Goal: Task Accomplishment & Management: Complete application form

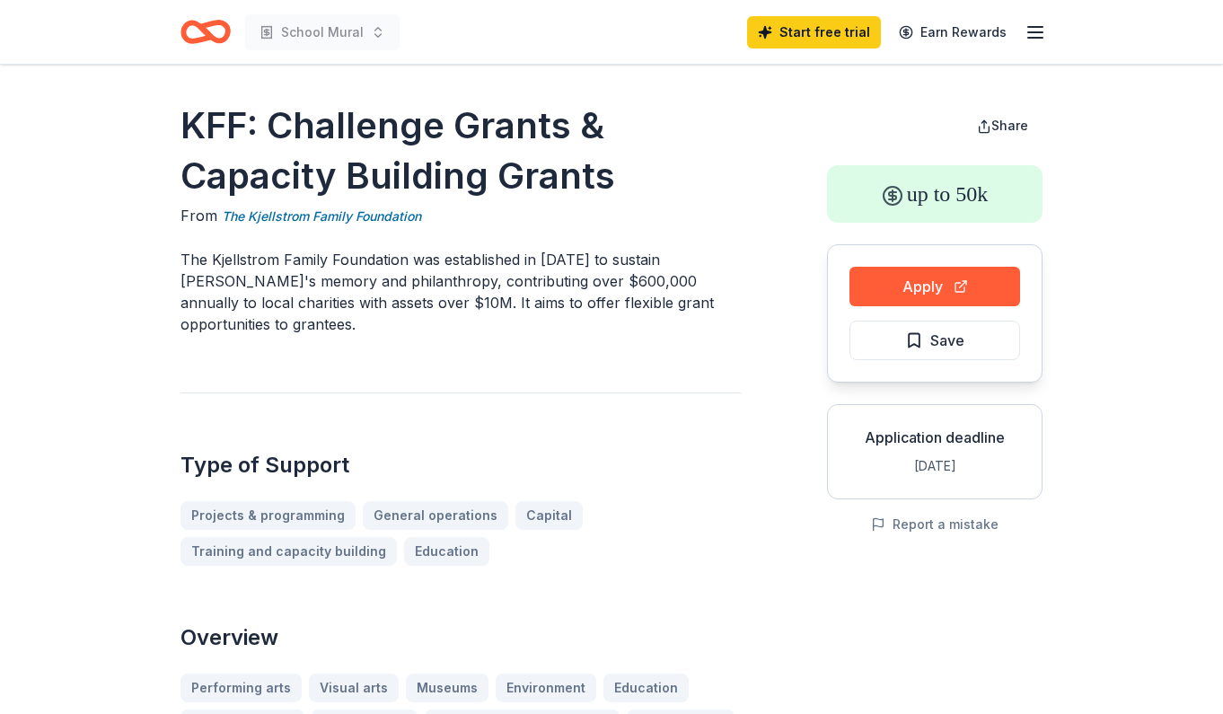
click at [1041, 27] on line "button" at bounding box center [1035, 27] width 14 height 0
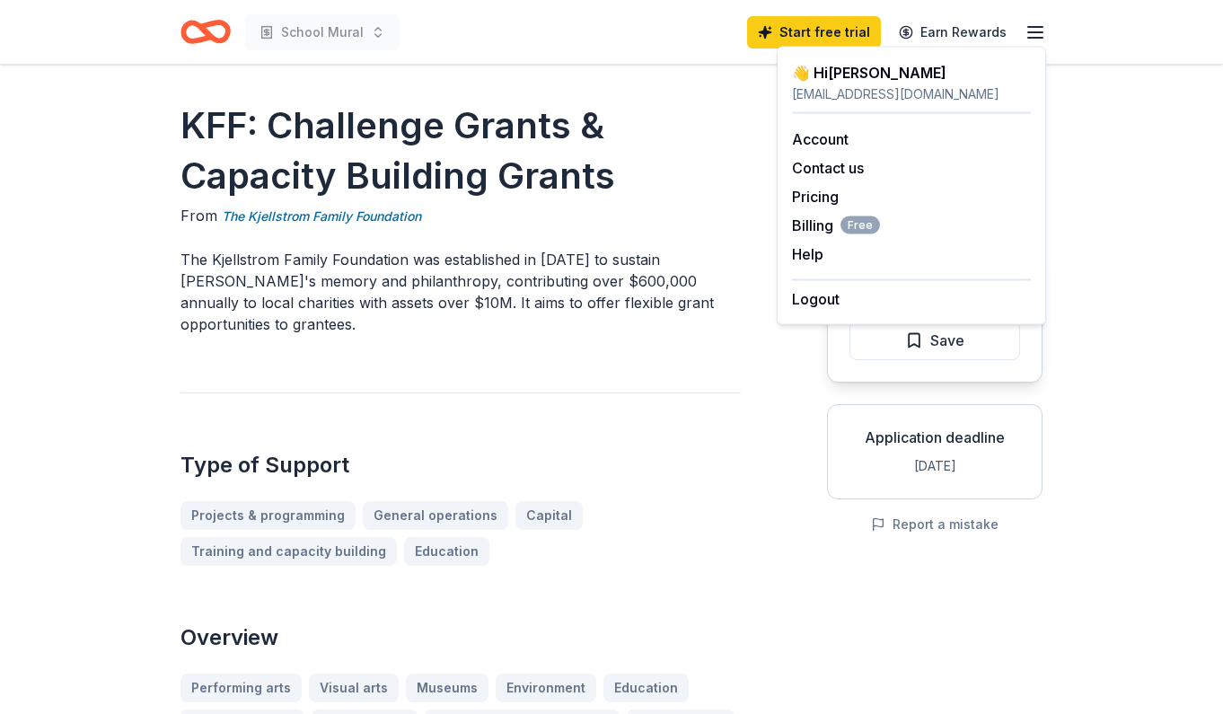
click at [810, 136] on link "Account" at bounding box center [820, 139] width 57 height 18
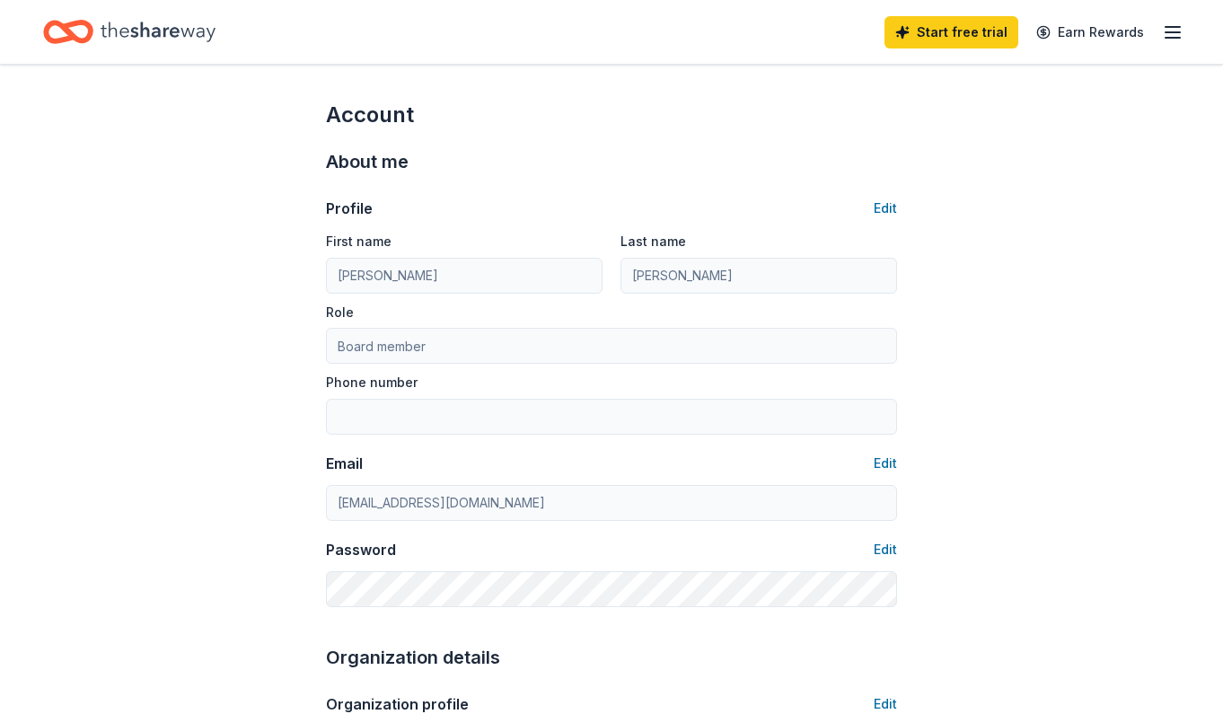
click at [184, 31] on icon "Home" at bounding box center [158, 31] width 115 height 37
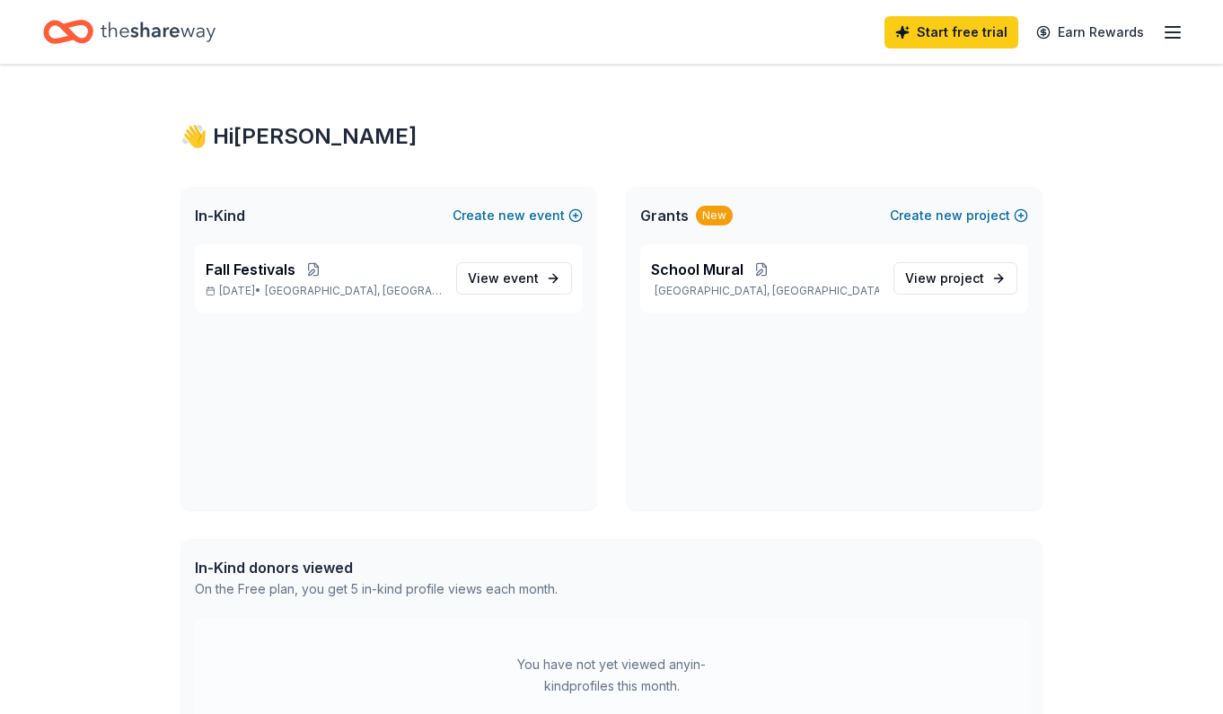
click at [519, 278] on span "event" at bounding box center [521, 277] width 36 height 15
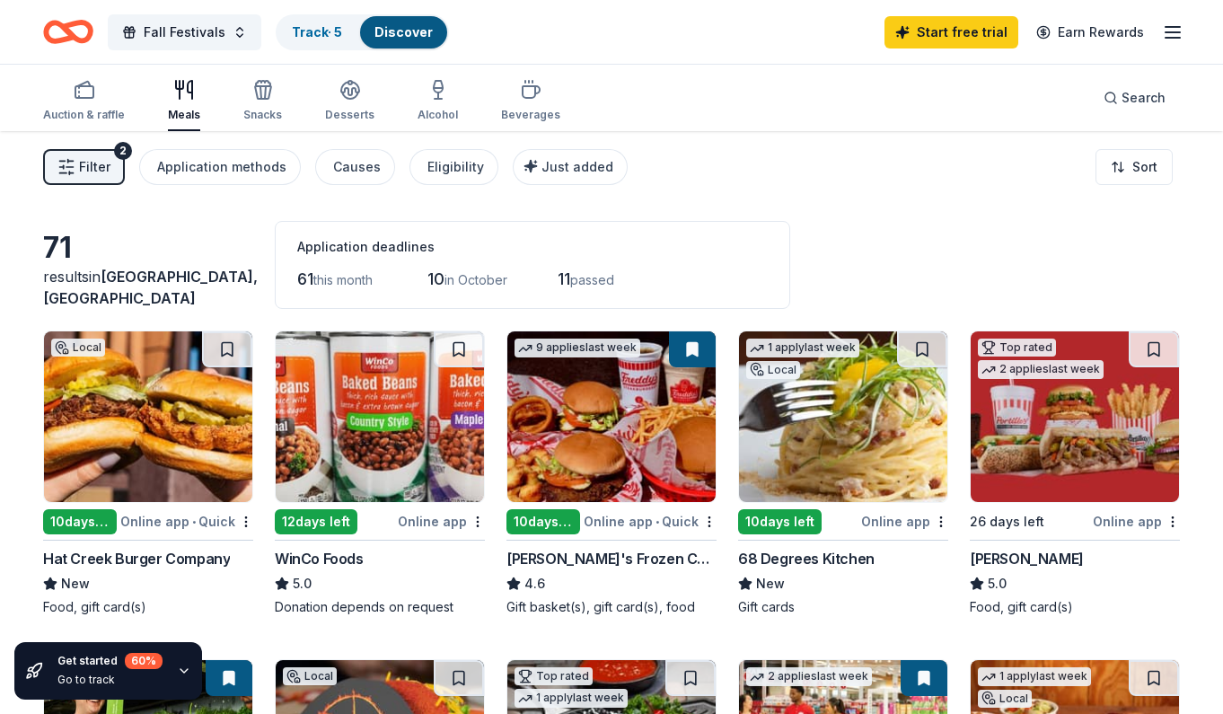
scroll to position [11, 0]
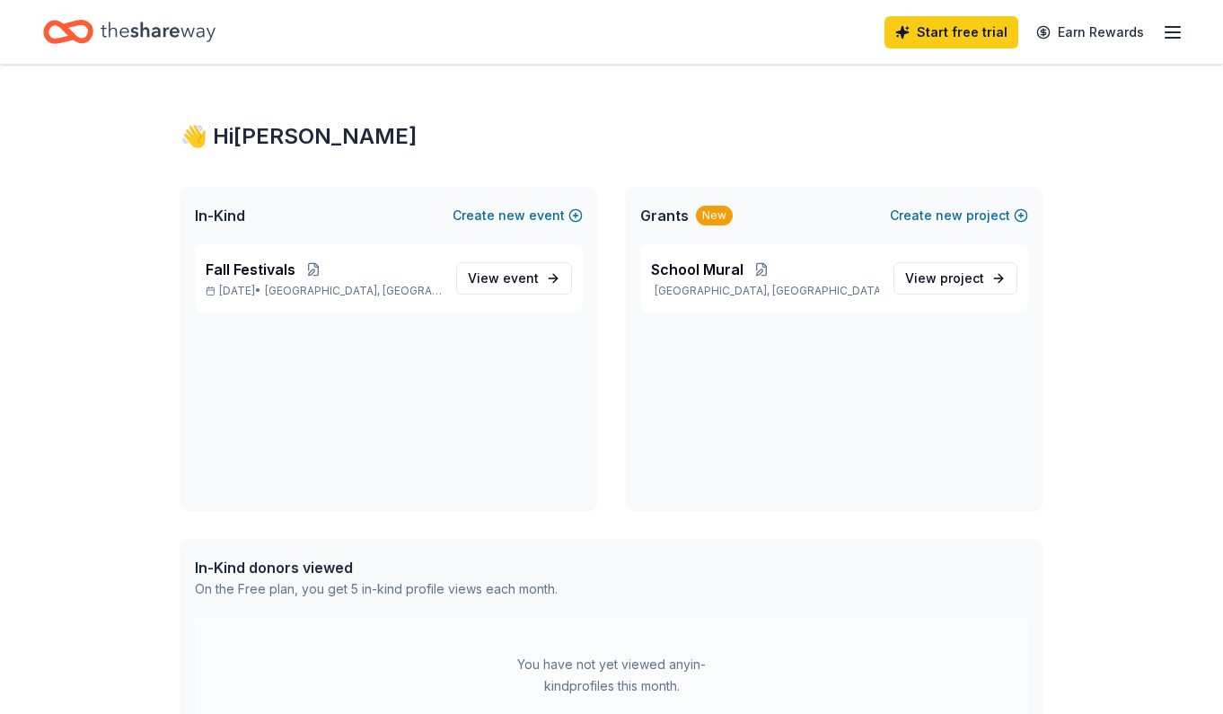
click at [938, 279] on span "View project" at bounding box center [944, 279] width 79 height 22
click at [975, 213] on button "Create new project" at bounding box center [959, 216] width 138 height 22
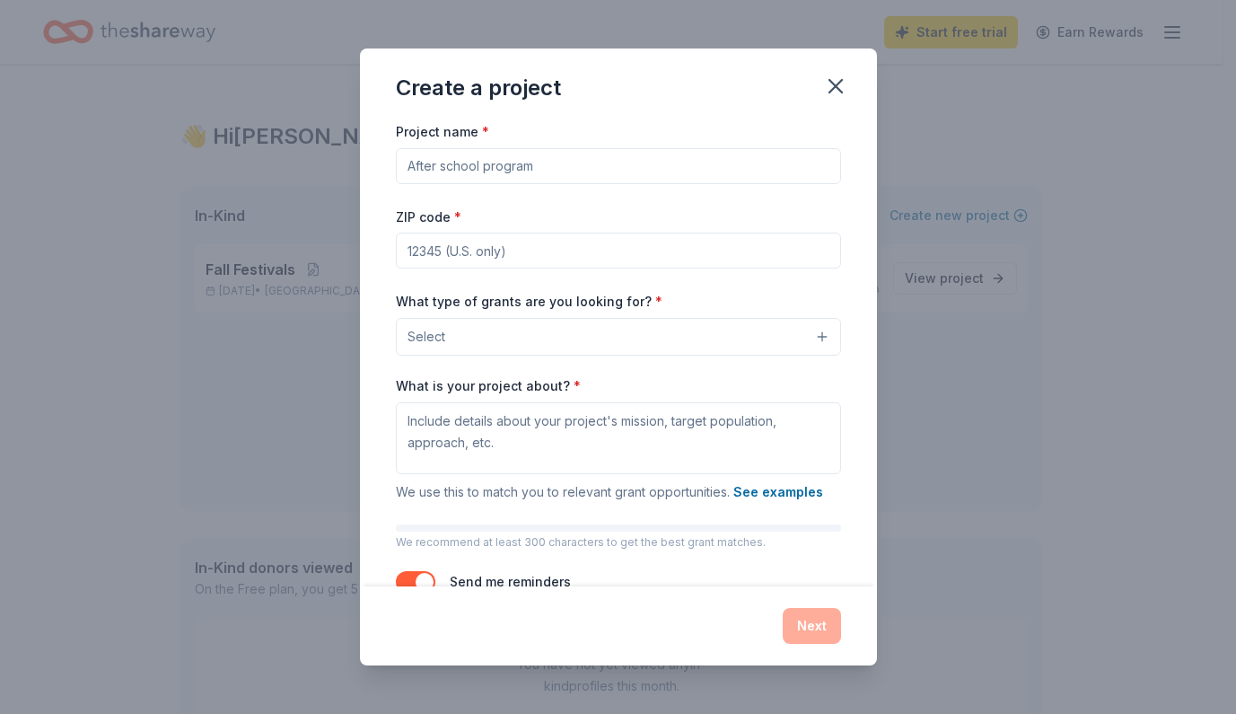
click at [645, 156] on input "Project name *" at bounding box center [618, 166] width 445 height 36
type input "Read to Me Program"
type input "75126"
click at [671, 341] on button "Select" at bounding box center [618, 337] width 445 height 38
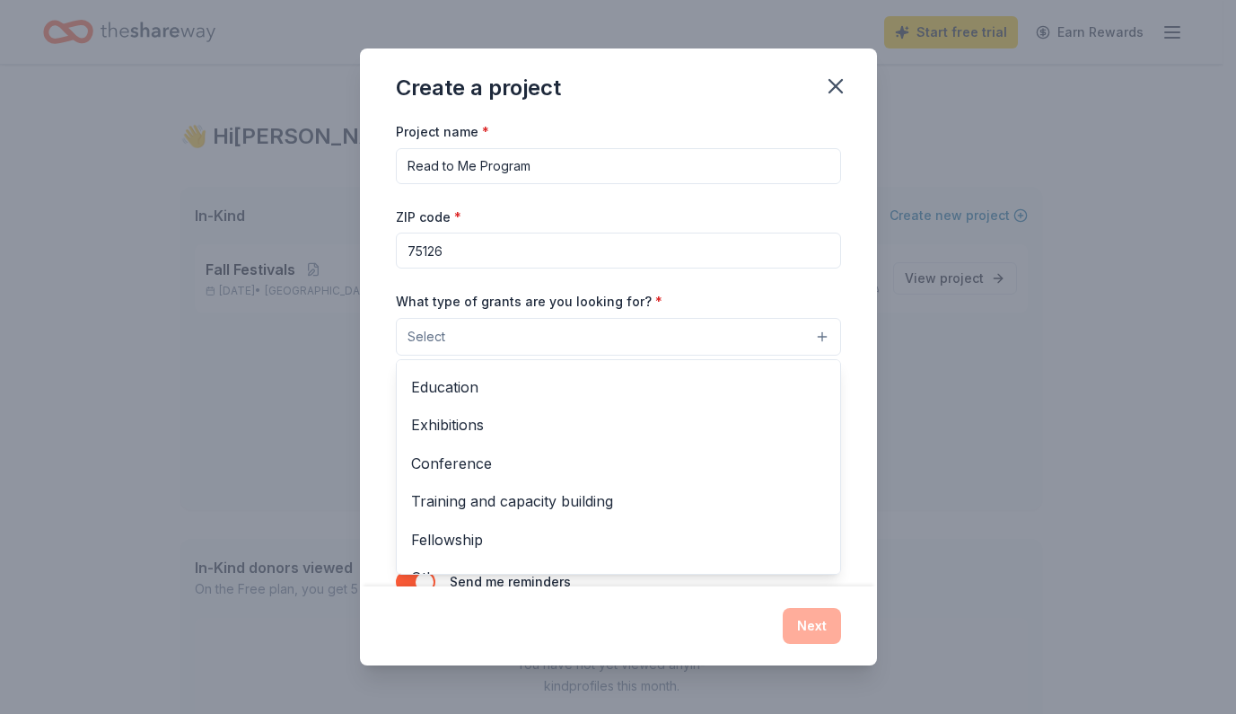
scroll to position [187, 0]
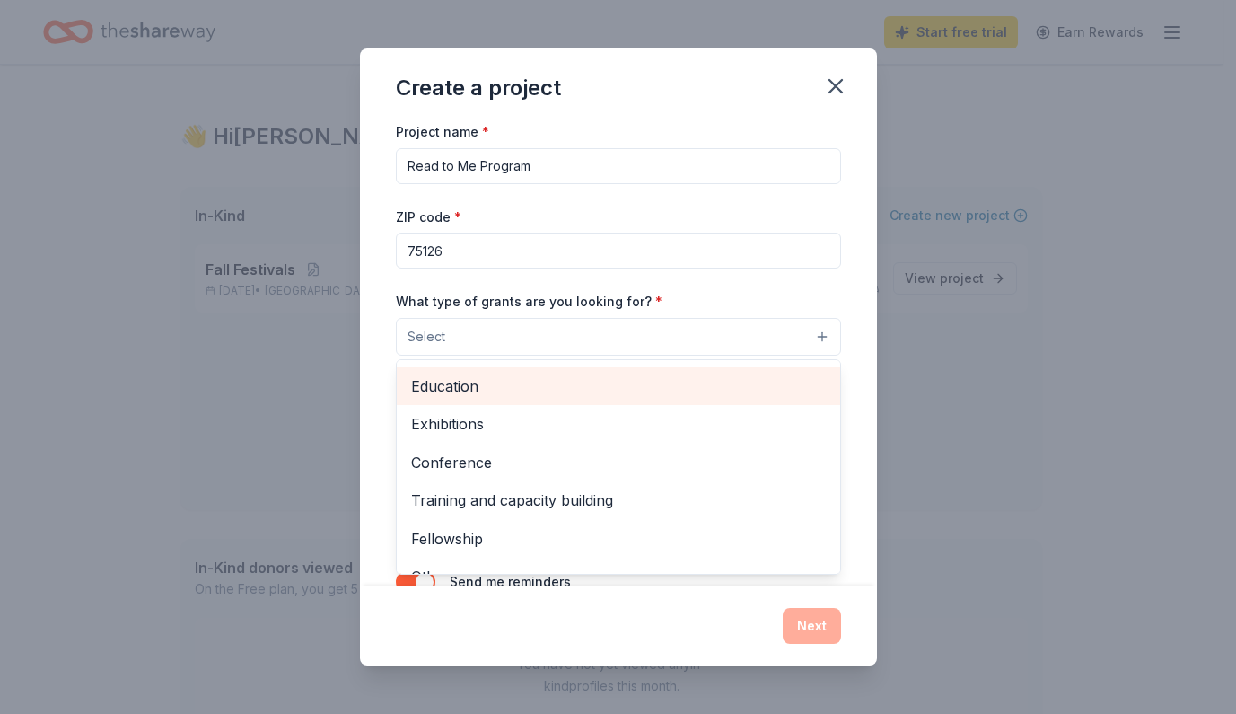
drag, startPoint x: 619, startPoint y: 426, endPoint x: 614, endPoint y: 400, distance: 27.3
click at [614, 400] on div "Projects & programming General operations Capital Scholarship Research Educatio…" at bounding box center [618, 466] width 445 height 215
click at [618, 396] on span "Education" at bounding box center [618, 385] width 415 height 23
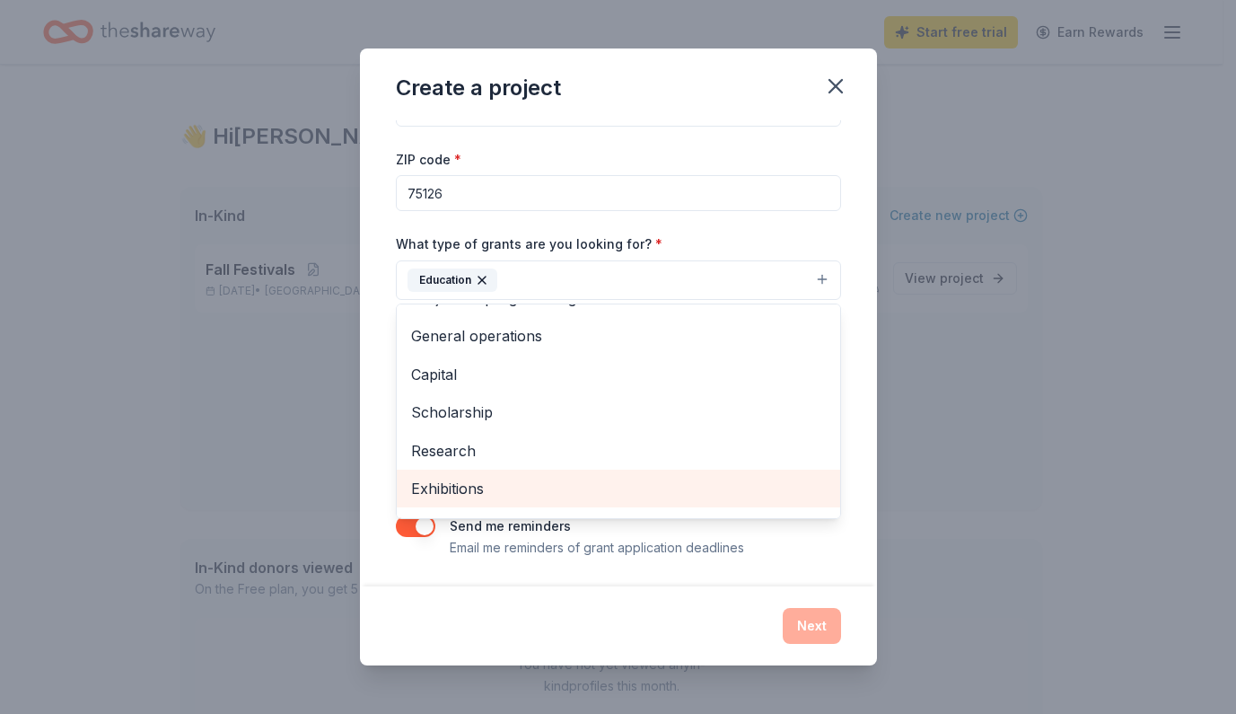
scroll to position [0, 0]
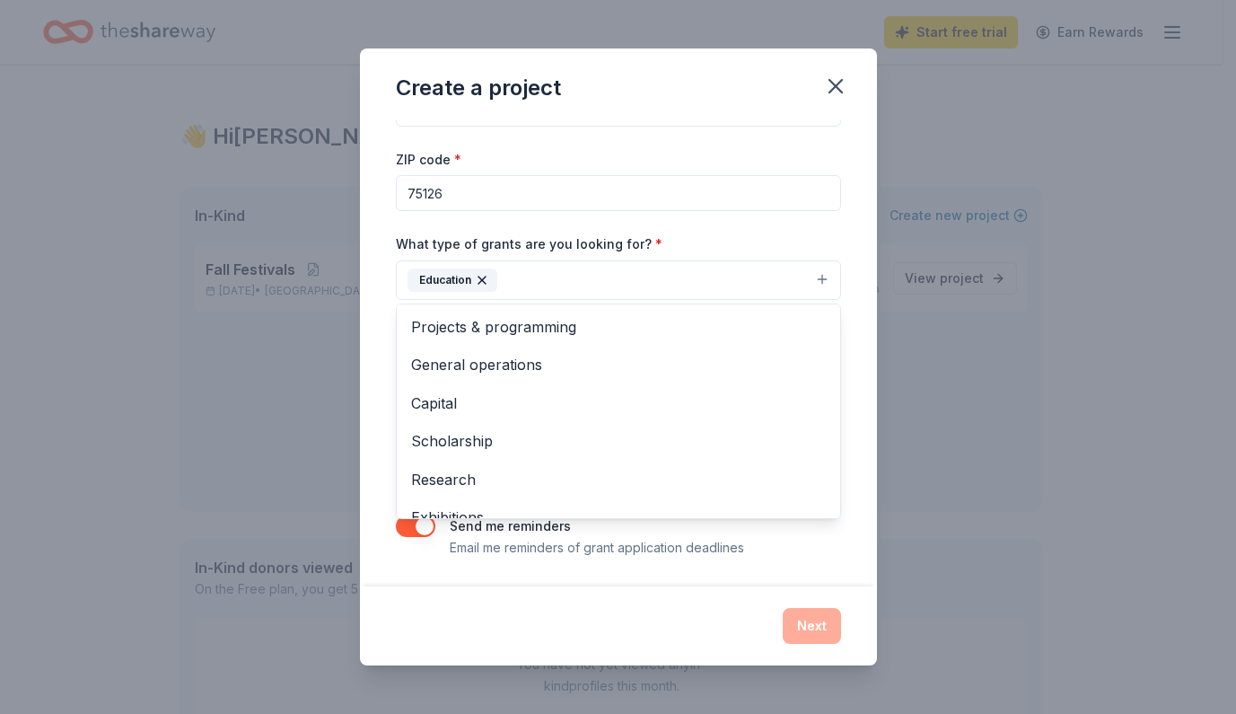
click at [848, 289] on div "Project name * Read to Me Program ZIP code * 75126 What type of grants are you …" at bounding box center [618, 353] width 517 height 466
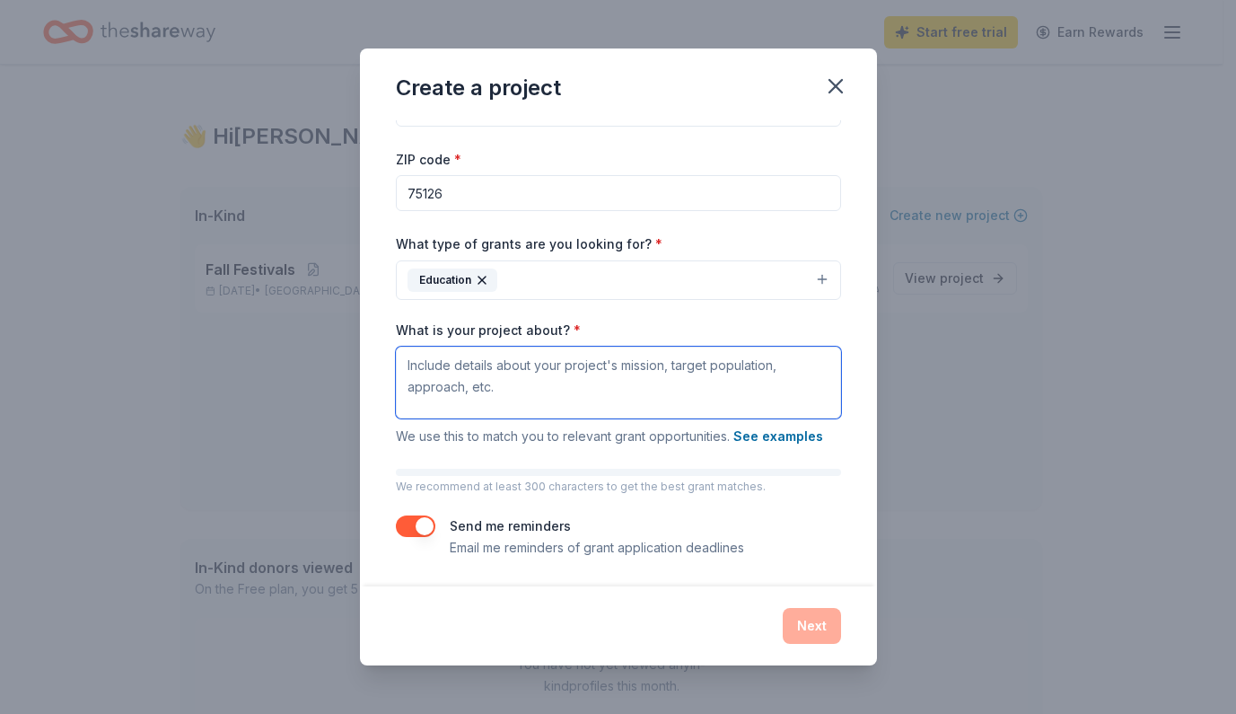
click at [549, 355] on textarea "What is your project about? *" at bounding box center [618, 383] width 445 height 72
paste textarea "At Barbara Walker Elementary, we believe reading is the key to opening doors of…"
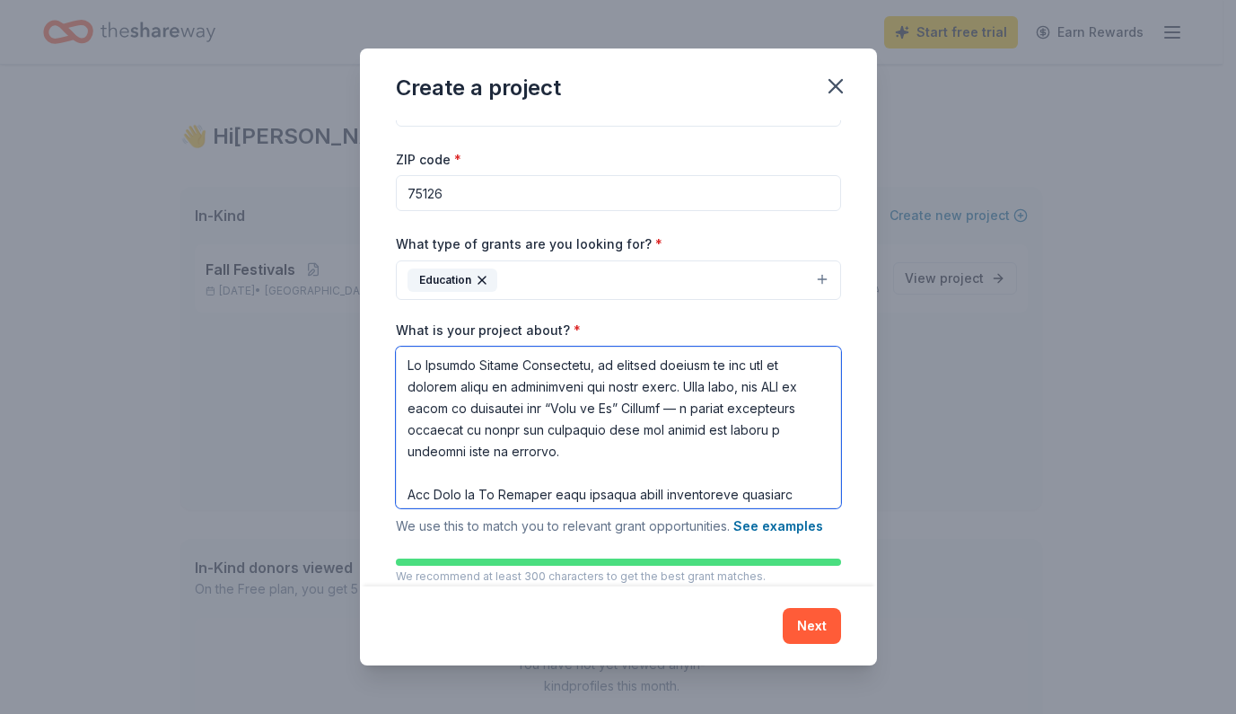
click at [787, 385] on textarea "What is your project about? *" at bounding box center [618, 428] width 445 height 162
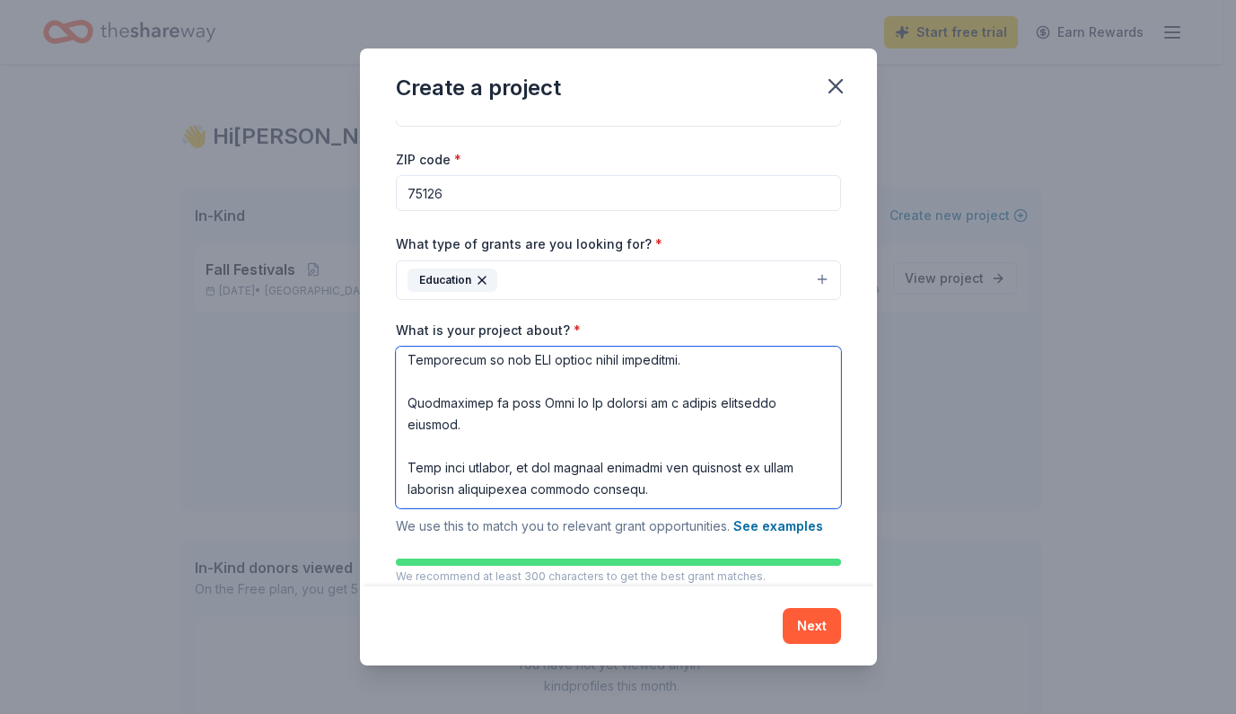
scroll to position [147, 0]
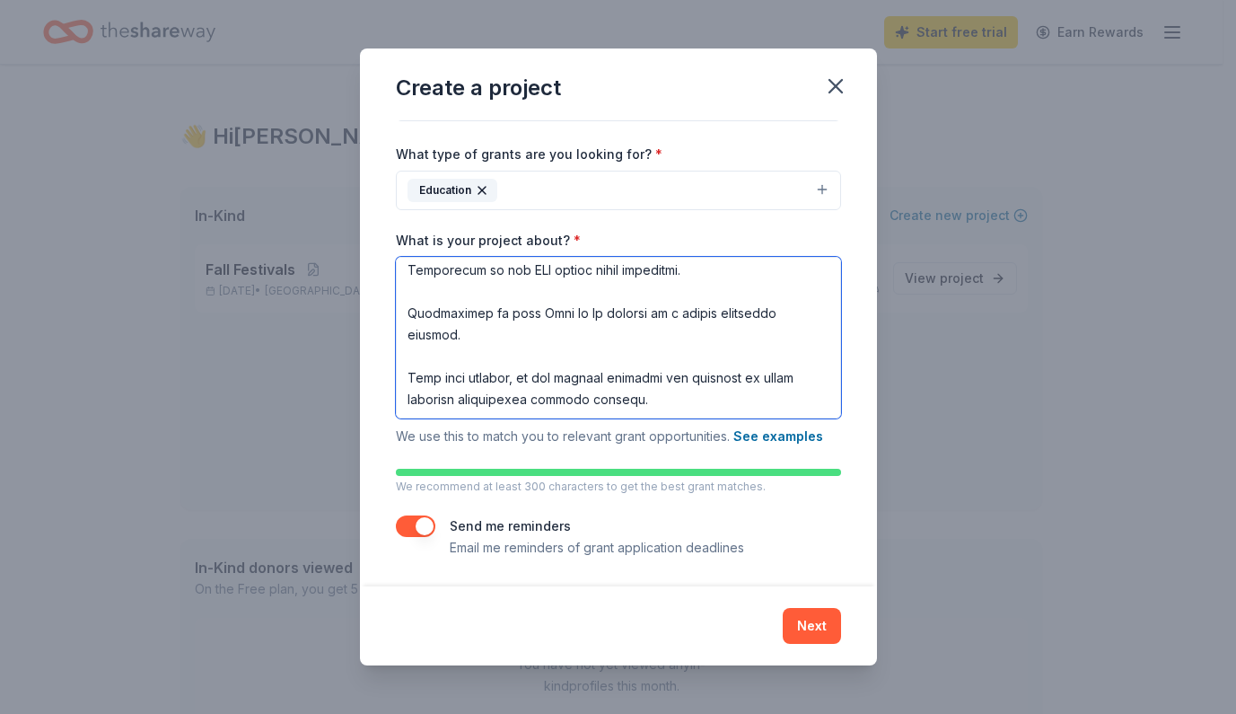
type textarea "At Barbara Walker Elementary, we believe reading is the key to opening doors of…"
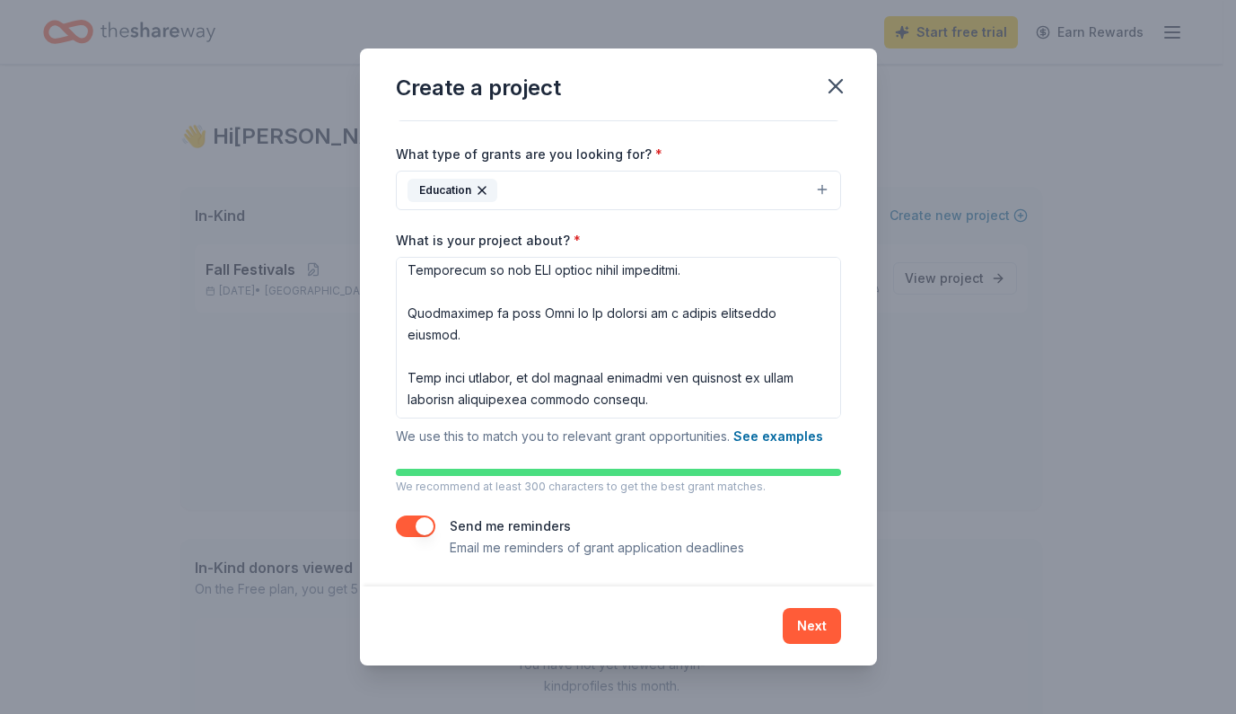
click at [804, 628] on button "Next" at bounding box center [812, 626] width 58 height 36
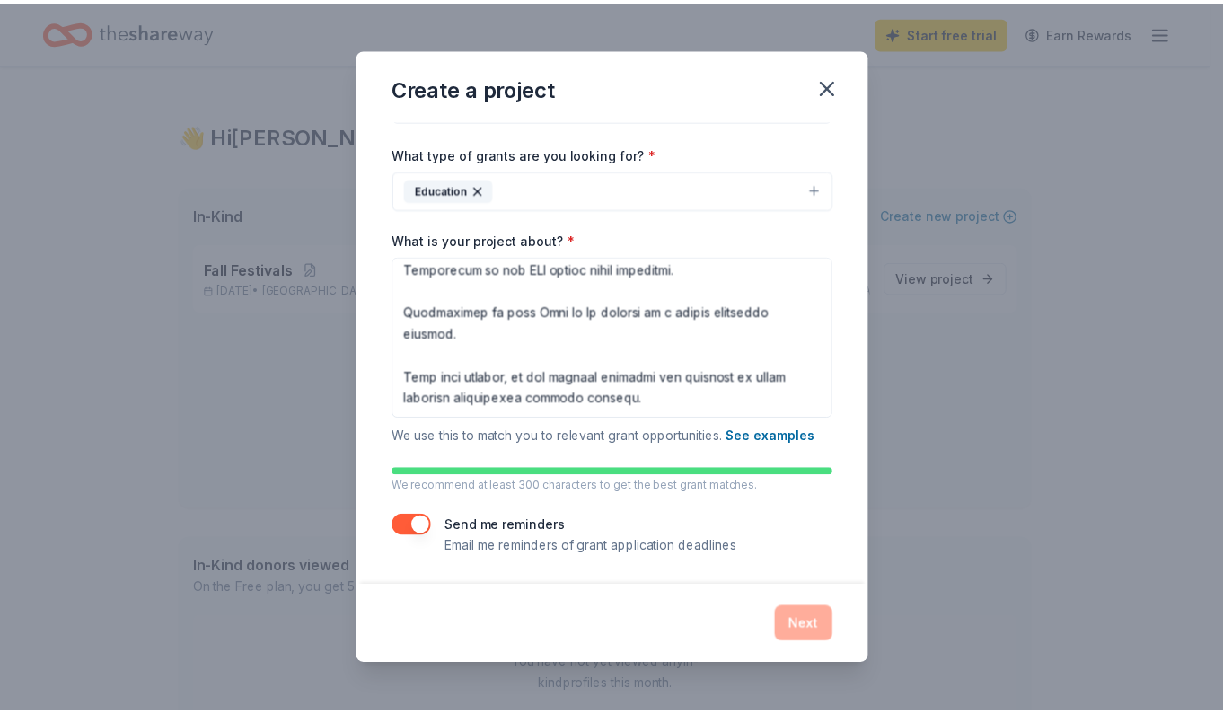
scroll to position [0, 0]
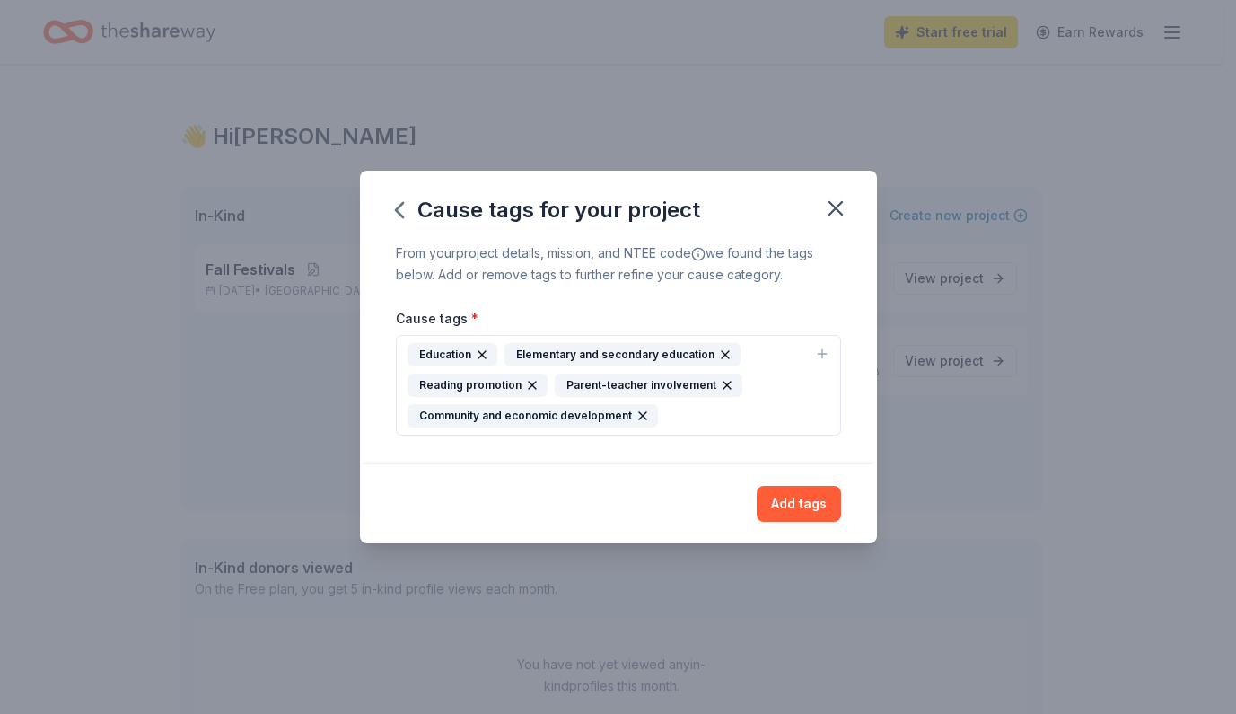
click at [804, 502] on button "Add tags" at bounding box center [799, 504] width 84 height 36
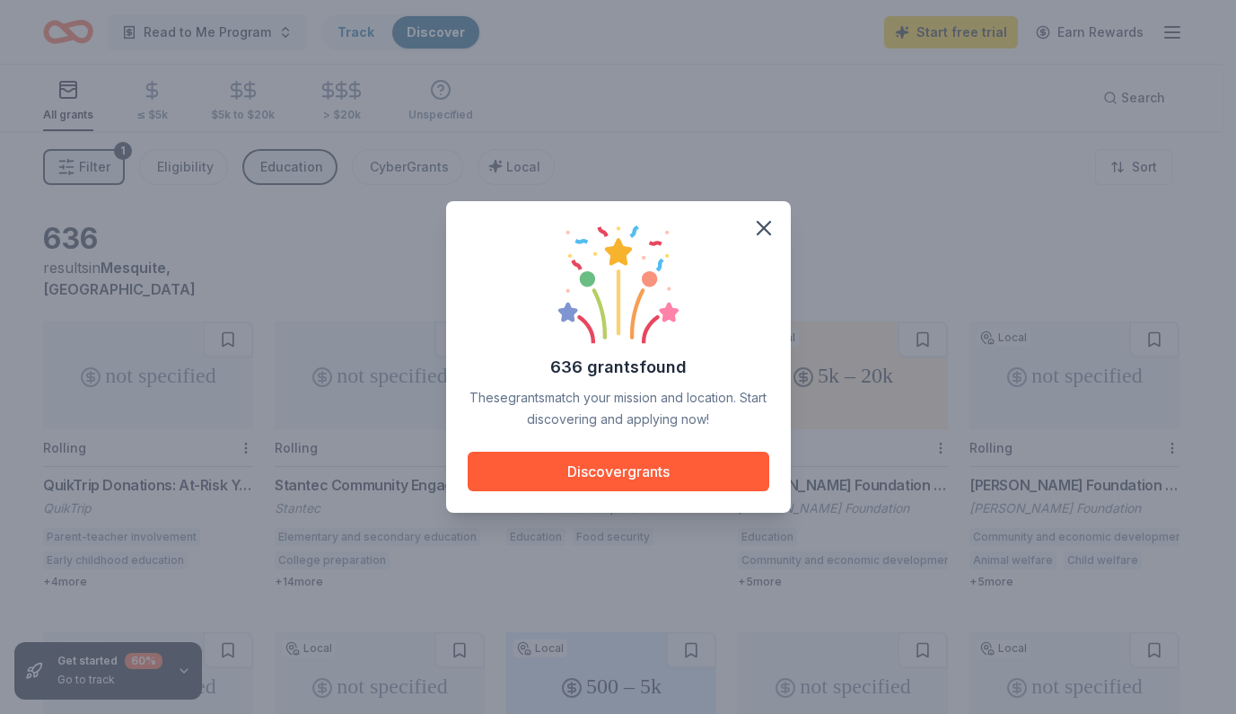
click at [672, 479] on button "Discover grants" at bounding box center [619, 472] width 302 height 40
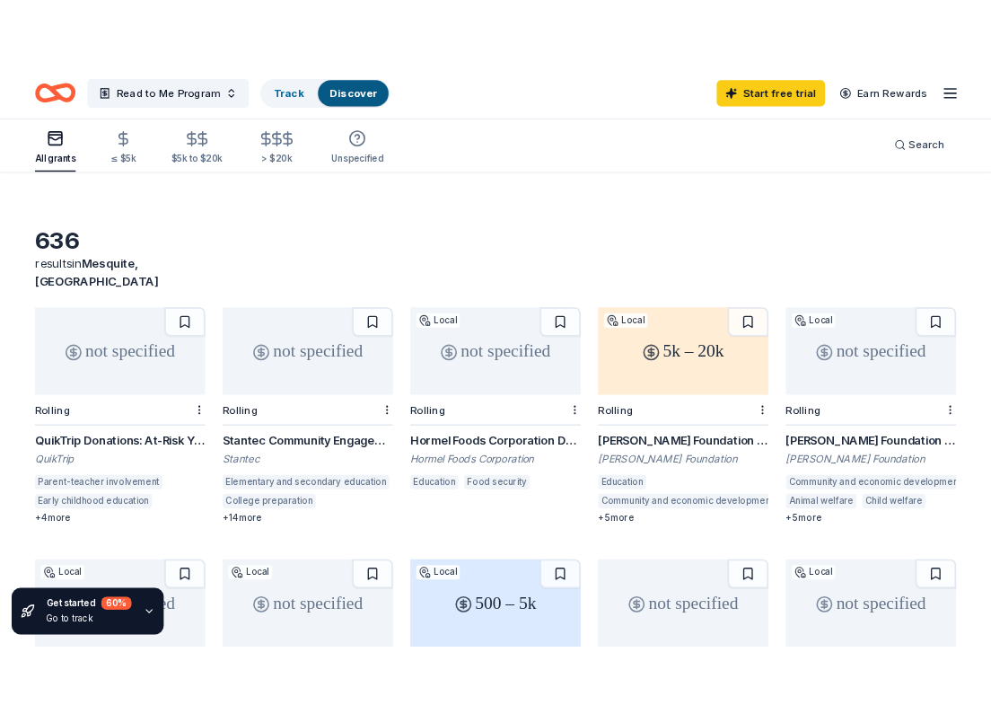
scroll to position [24, 0]
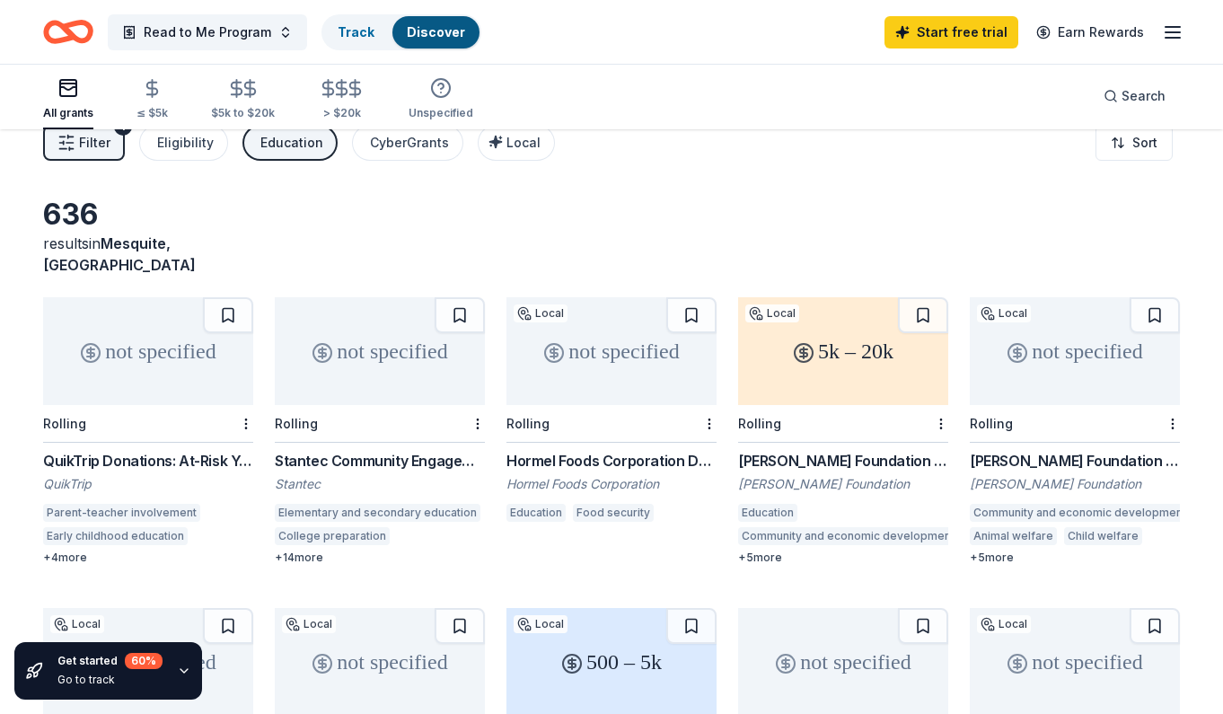
click at [157, 321] on div "not specified" at bounding box center [148, 351] width 210 height 108
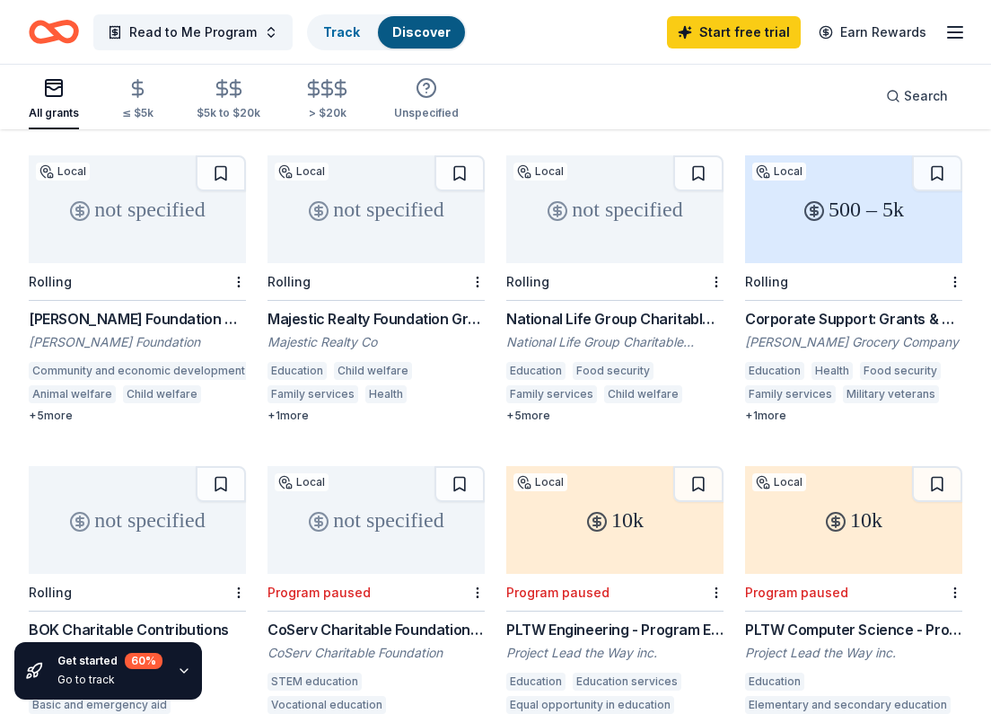
scroll to position [480, 0]
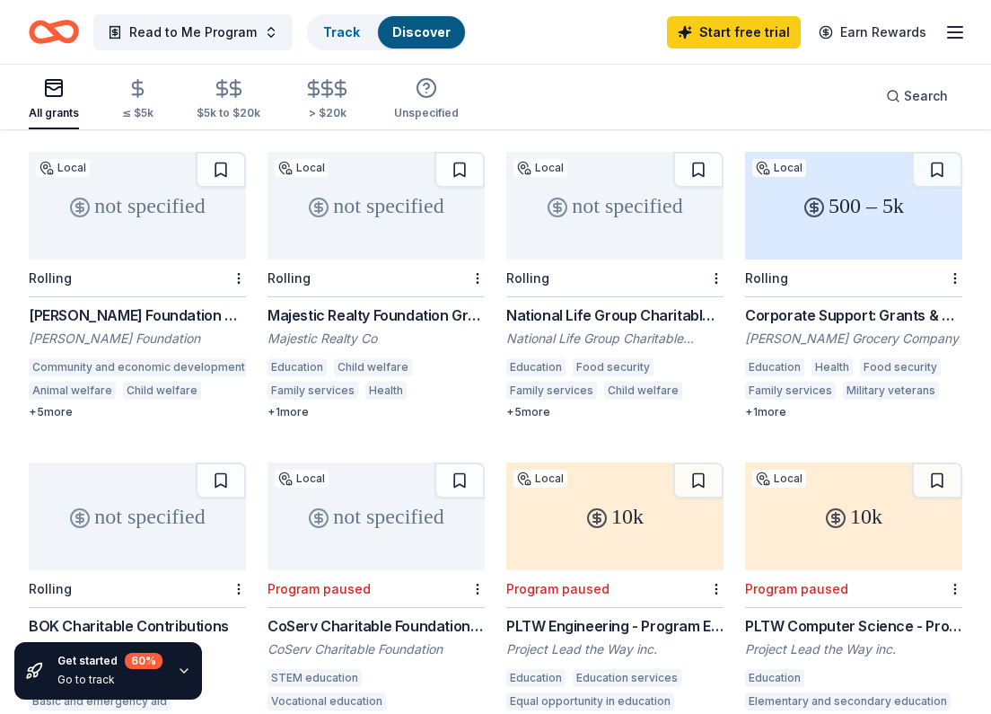
click at [179, 494] on div "not specified" at bounding box center [137, 516] width 217 height 108
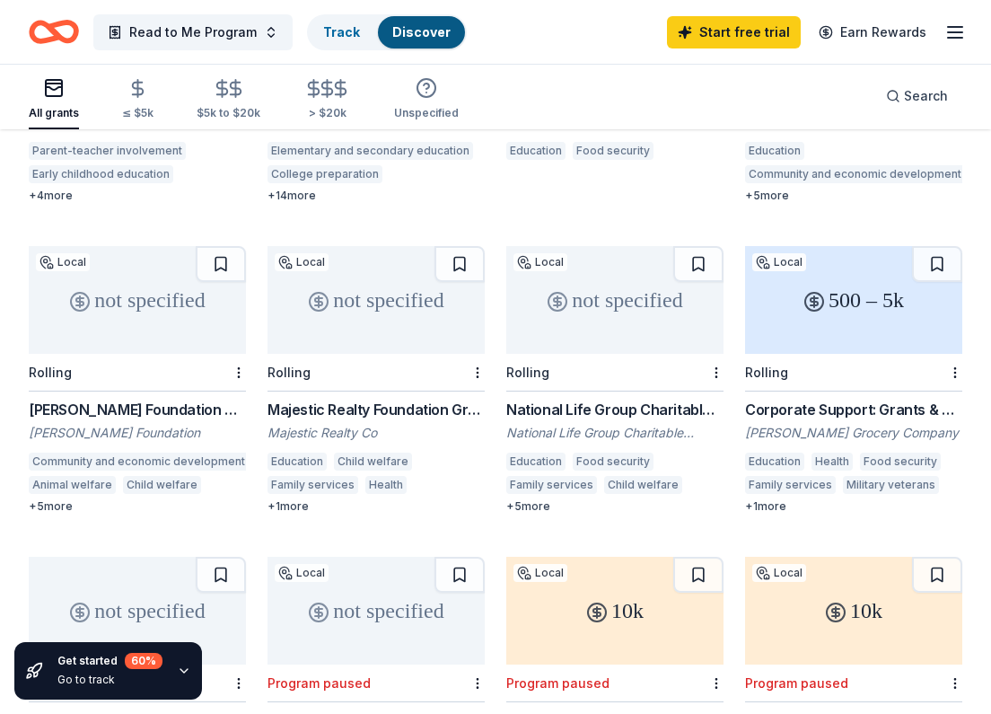
scroll to position [383, 0]
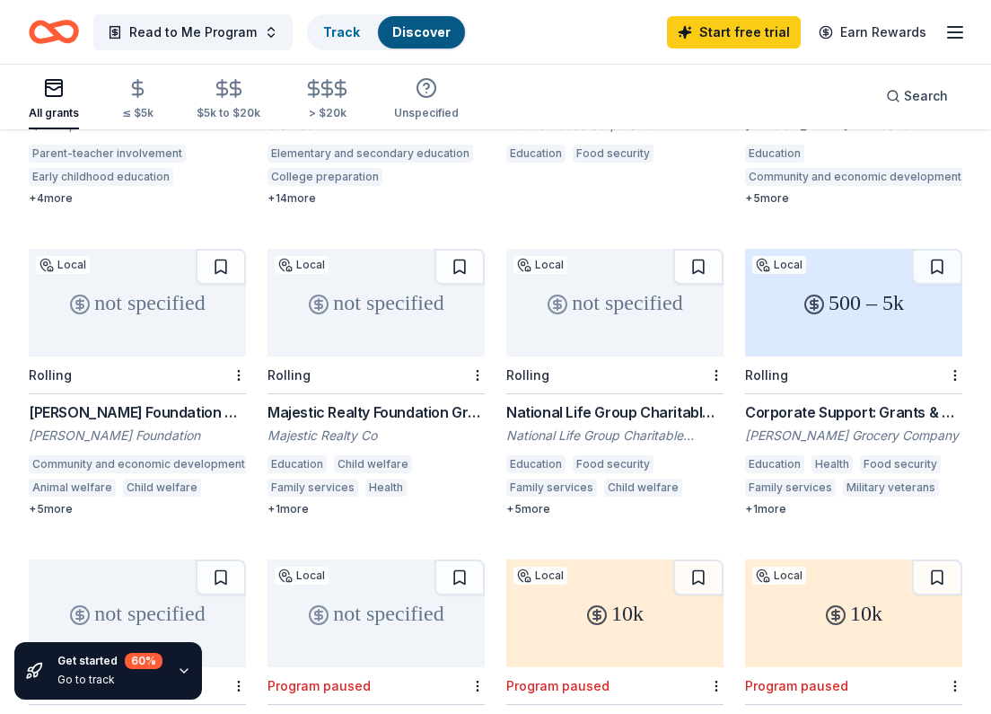
click at [227, 33] on span "Read to Me Program" at bounding box center [192, 33] width 127 height 22
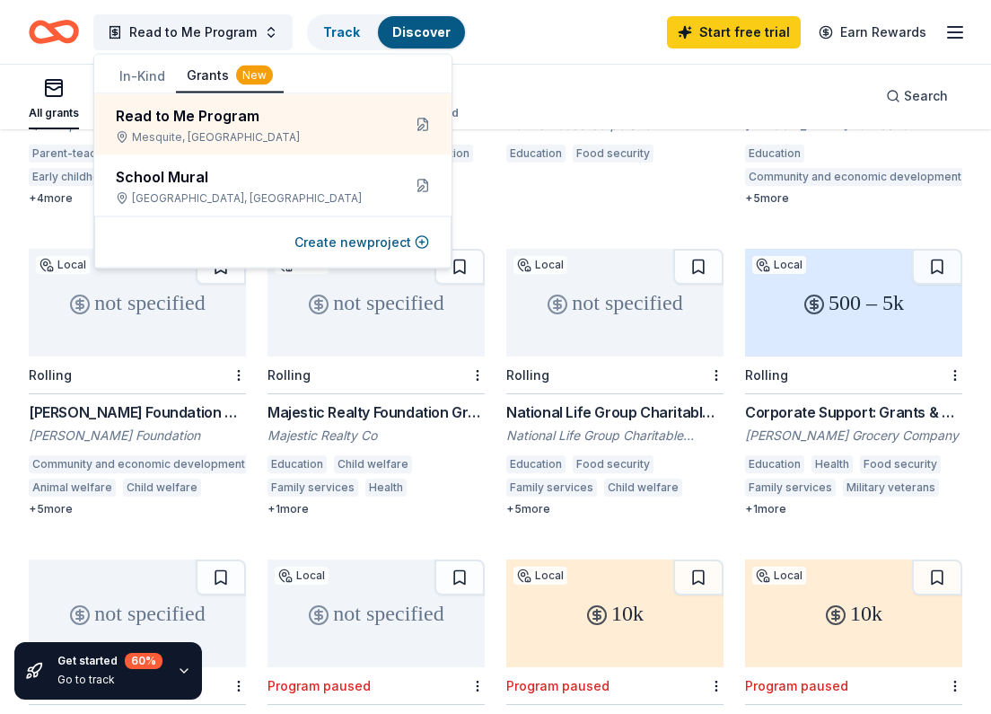
click at [529, 101] on div "All grants ≤ $5k $5k to $20k > $20k Unspecified Search" at bounding box center [496, 96] width 934 height 66
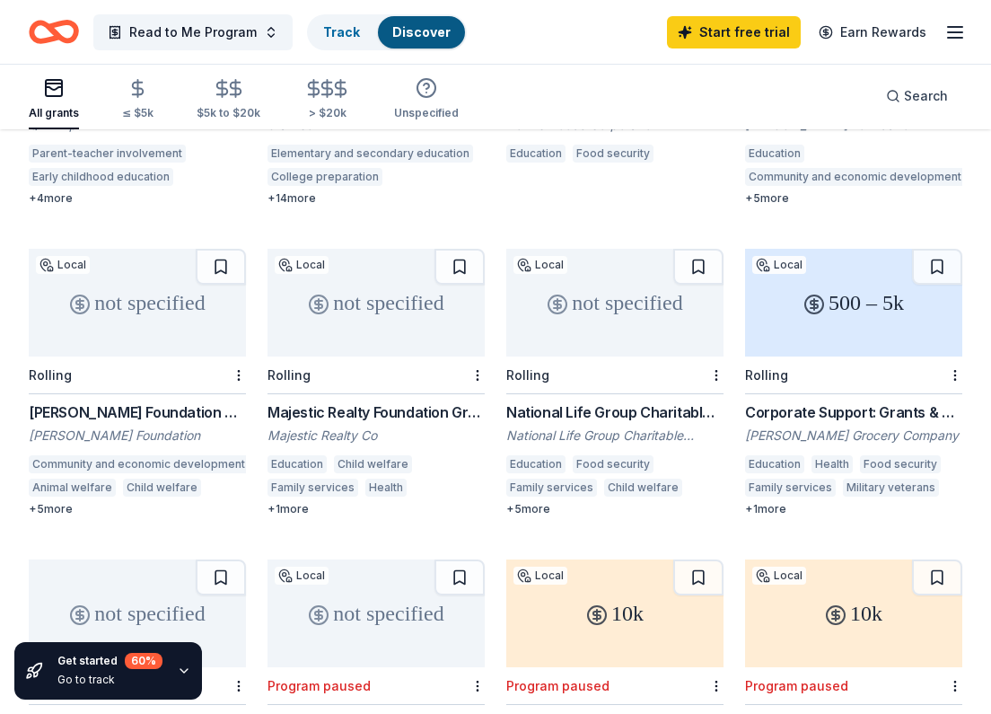
click at [961, 45] on div "Start free trial Earn Rewards" at bounding box center [816, 32] width 299 height 42
click at [952, 24] on icon "button" at bounding box center [955, 33] width 22 height 22
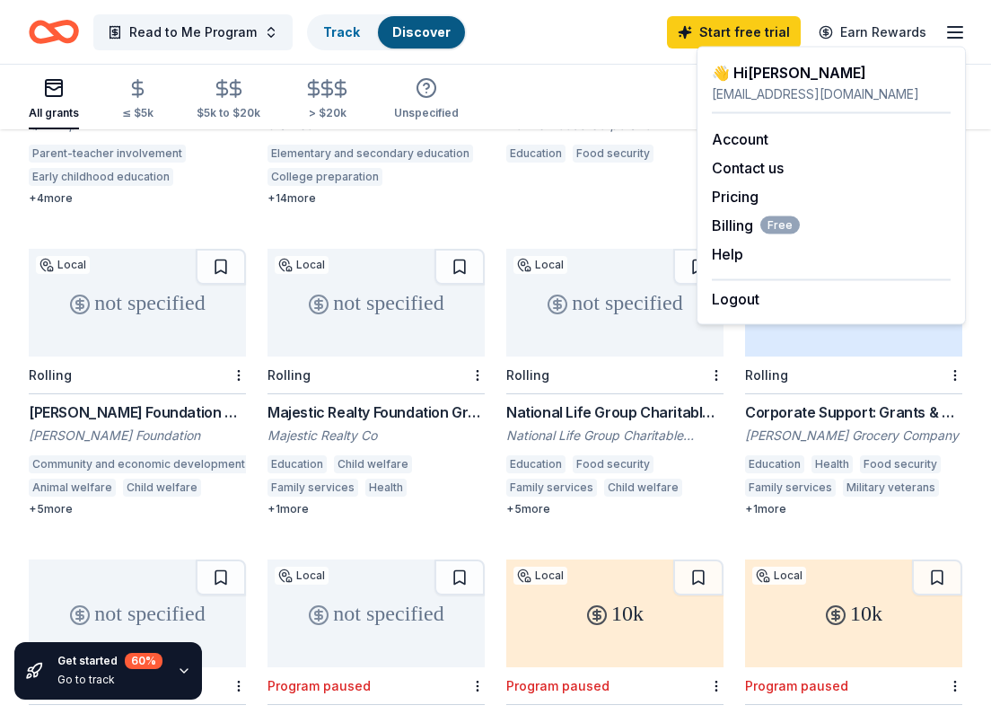
click at [602, 39] on div "Read to Me Program Track Discover Start free trial Earn Rewards" at bounding box center [496, 32] width 934 height 42
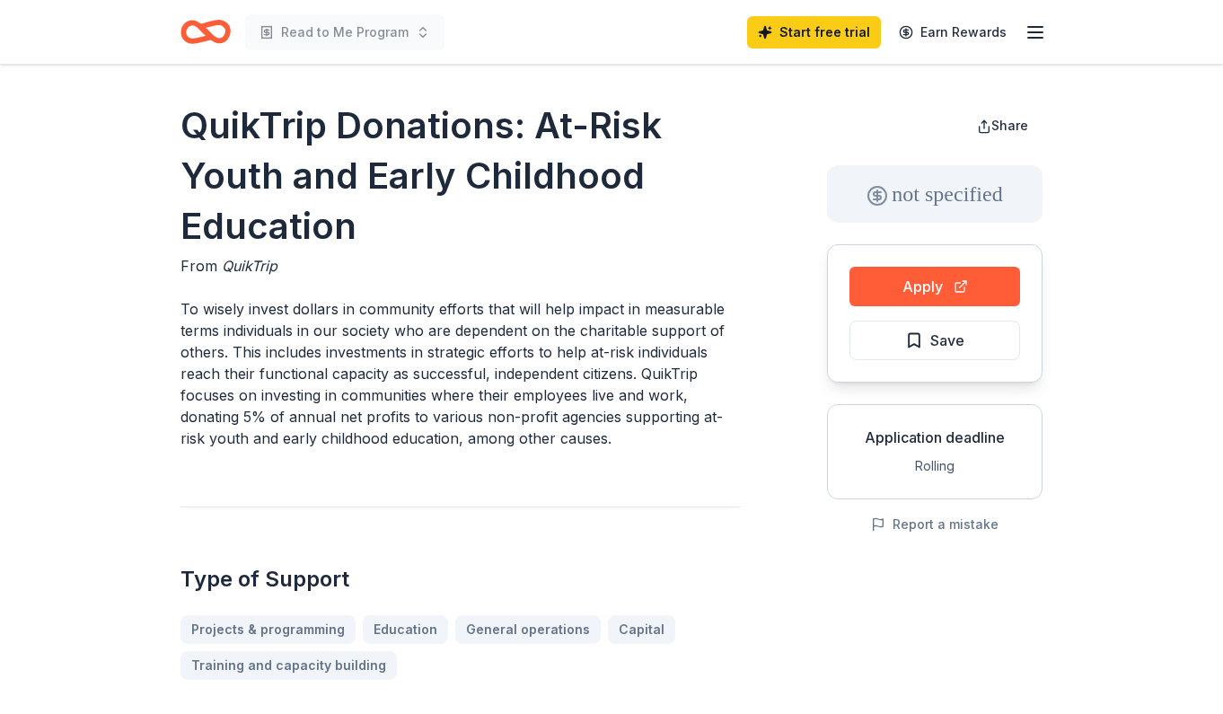
click at [909, 290] on button "Apply" at bounding box center [934, 287] width 171 height 40
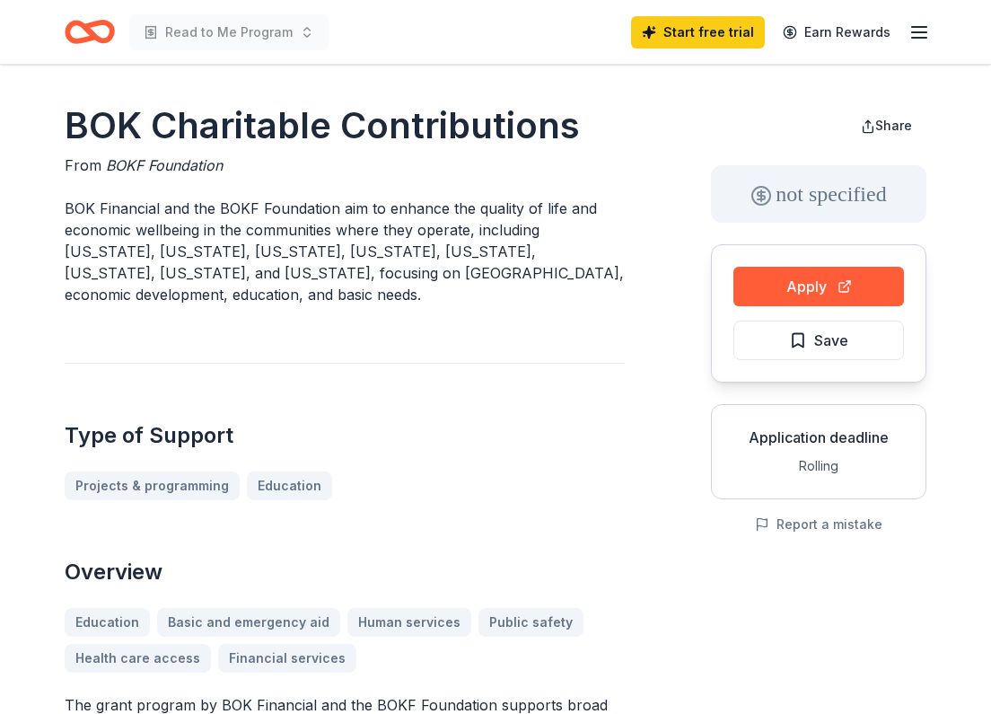
click at [795, 284] on button "Apply" at bounding box center [818, 287] width 171 height 40
